Goal: Task Accomplishment & Management: Manage account settings

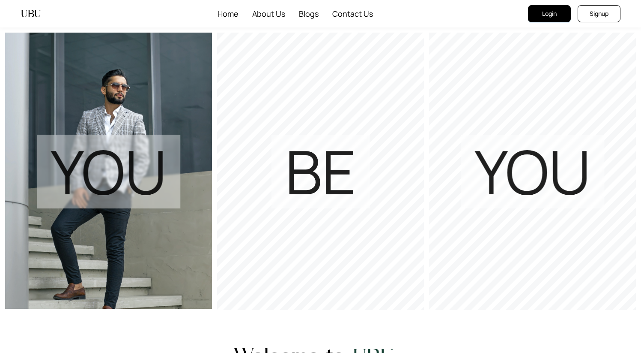
click at [554, 15] on span "Login" at bounding box center [549, 13] width 15 height 9
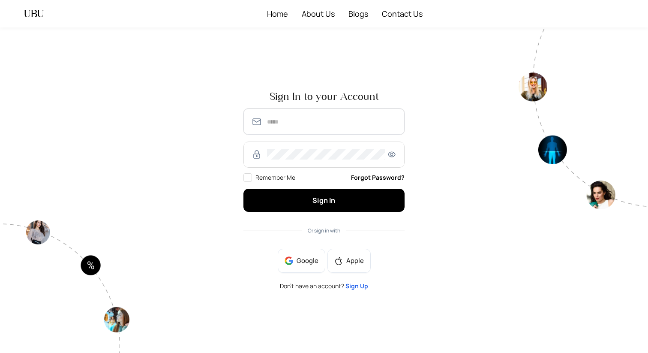
type input "**********"
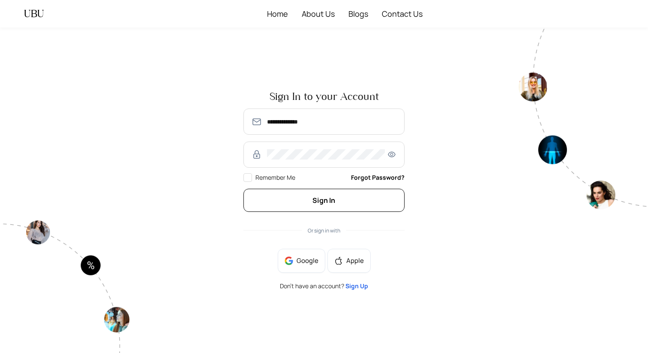
click at [305, 197] on button "Sign In" at bounding box center [323, 200] width 161 height 23
